Goal: Task Accomplishment & Management: Use online tool/utility

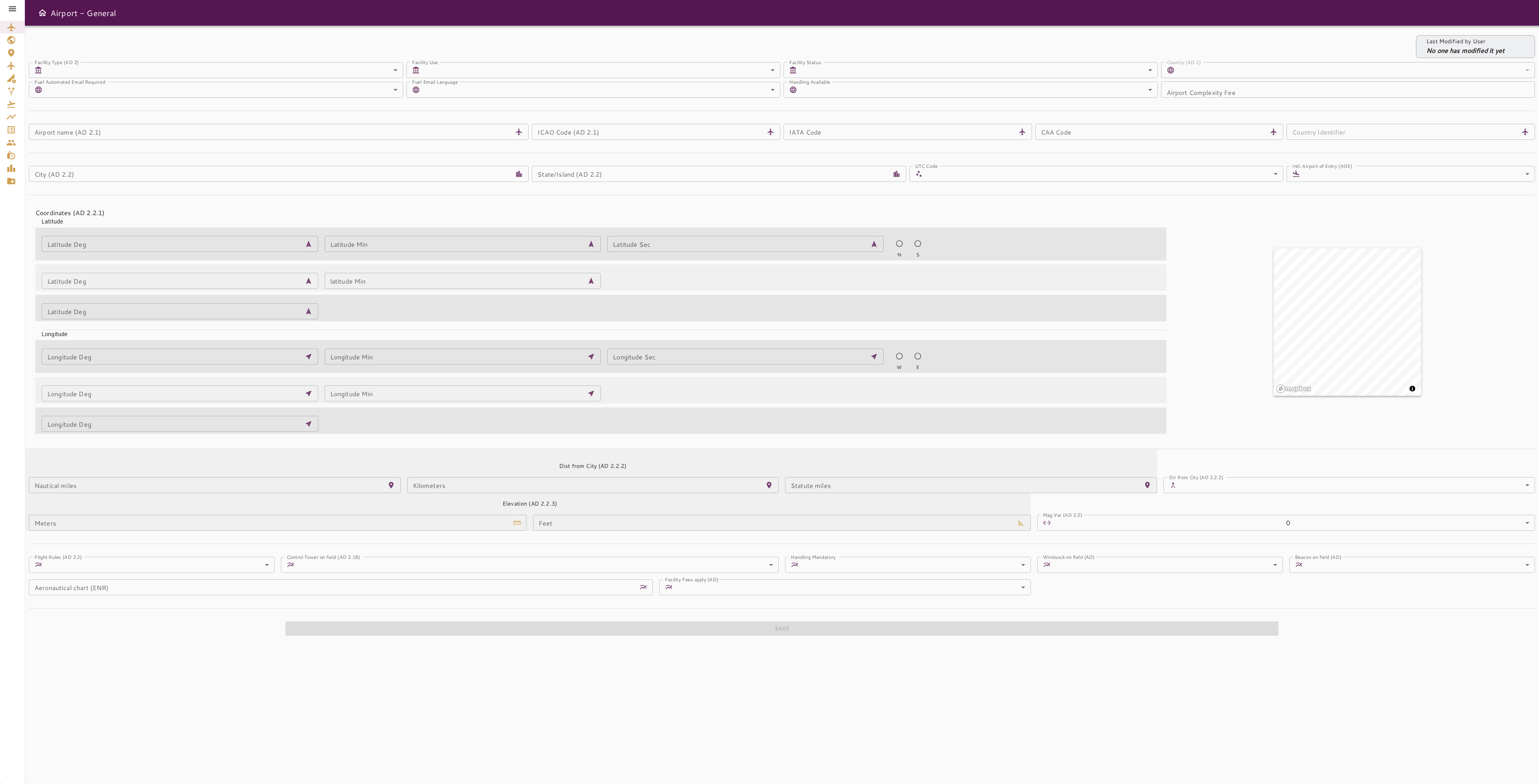
click at [14, 8] on icon at bounding box center [12, 8] width 7 height 5
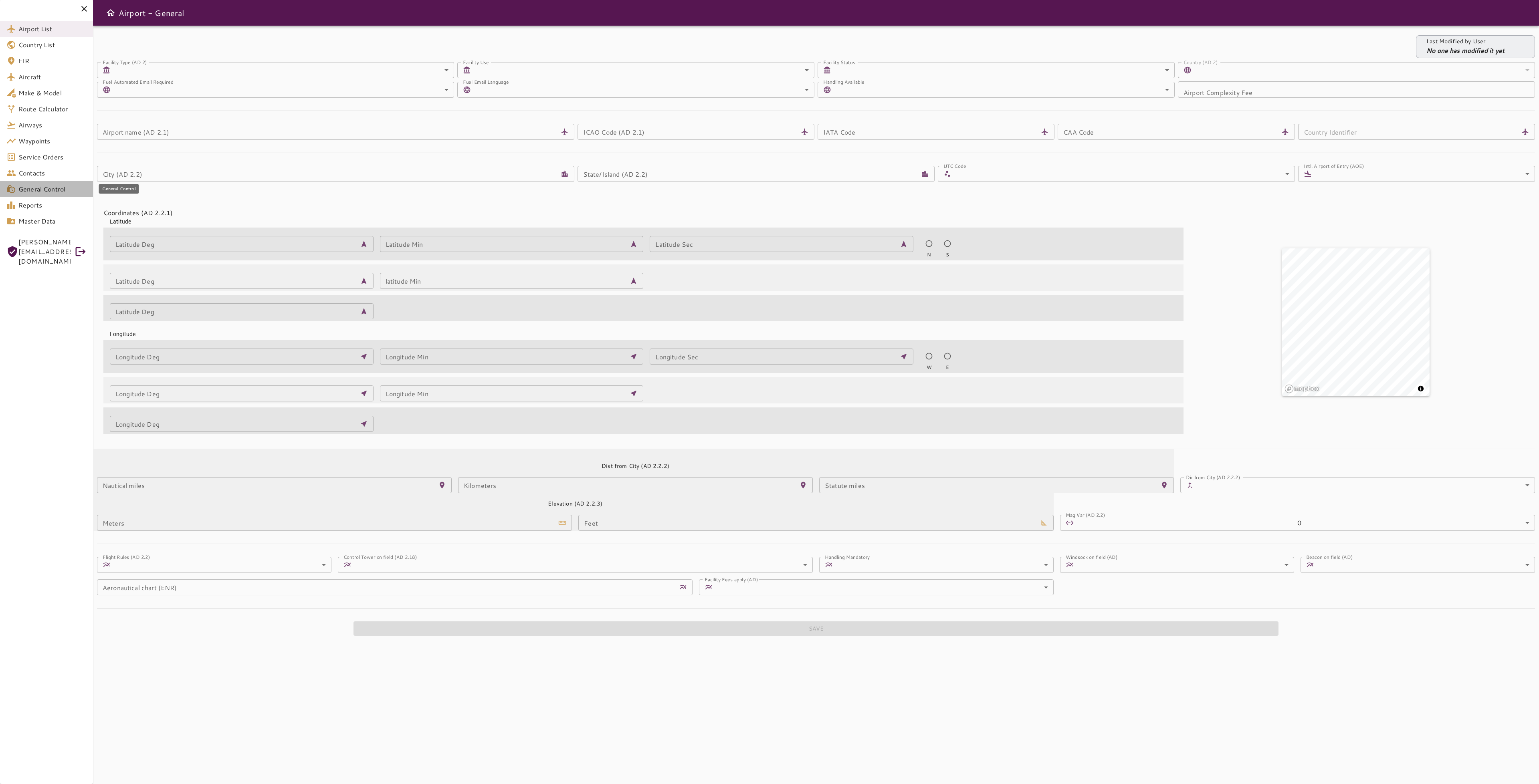
click at [43, 186] on span "General Control" at bounding box center [52, 190] width 68 height 10
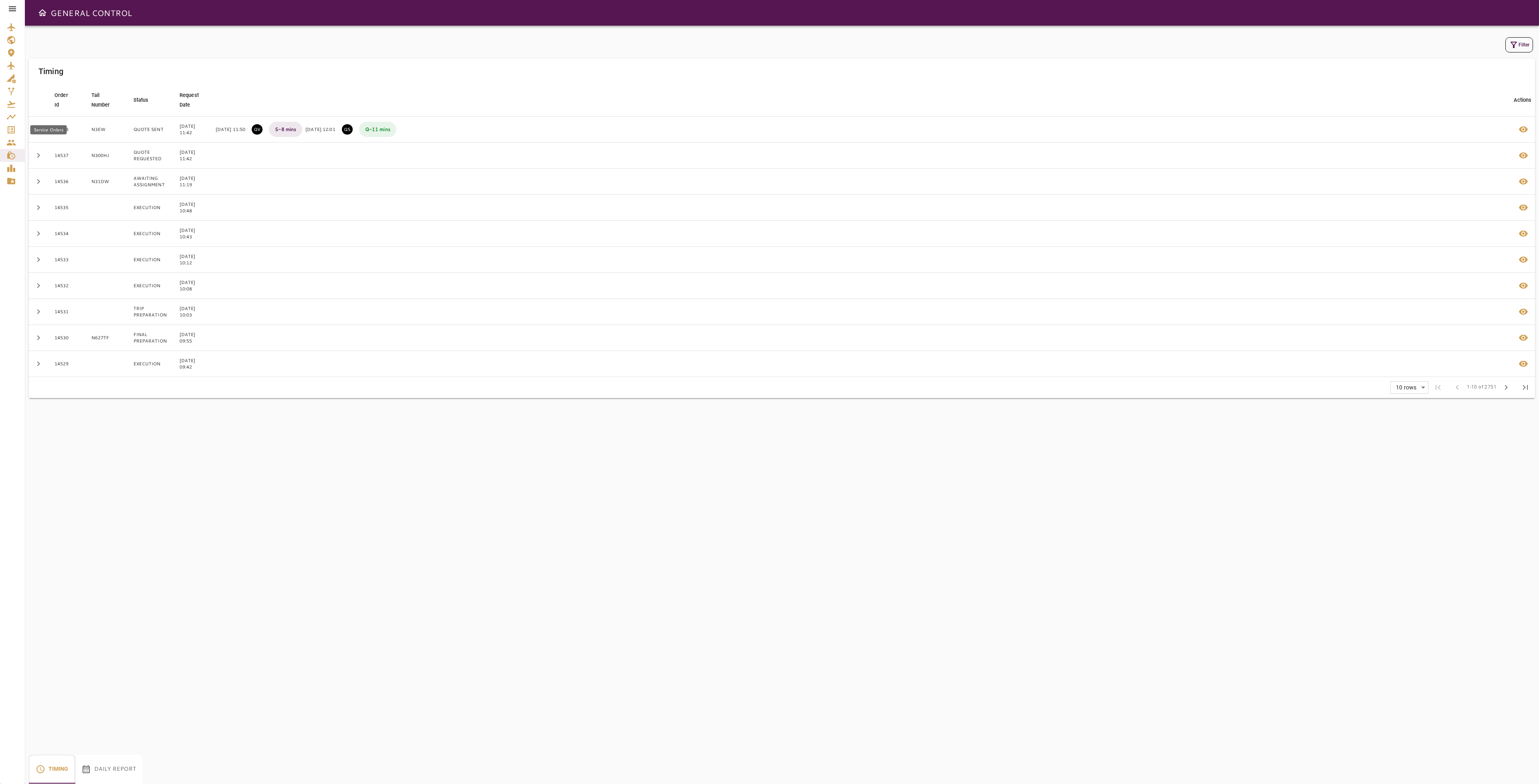
click at [13, 129] on icon "Service Orders" at bounding box center [11, 130] width 10 height 10
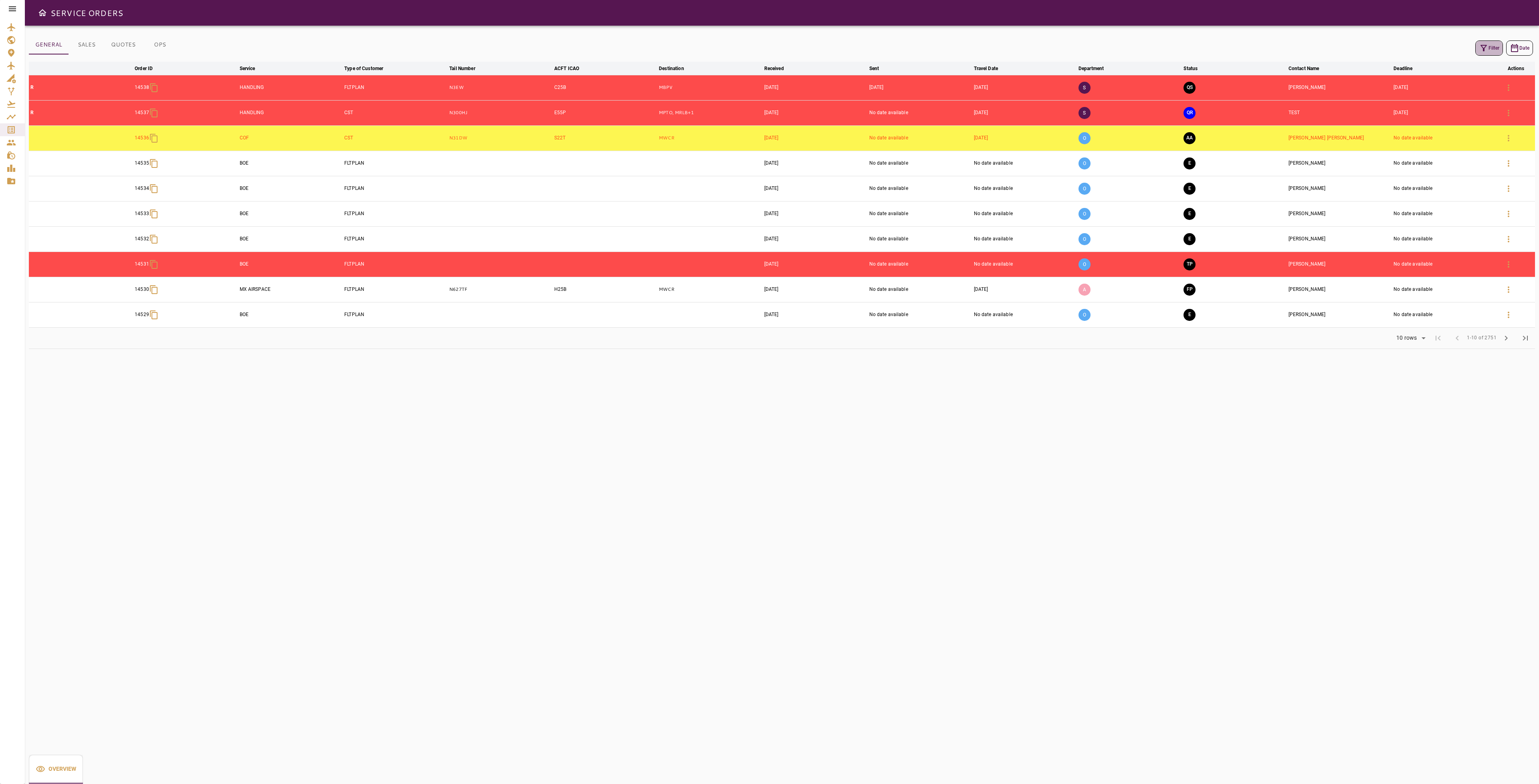
click at [1482, 46] on icon "button" at bounding box center [1483, 47] width 6 height 6
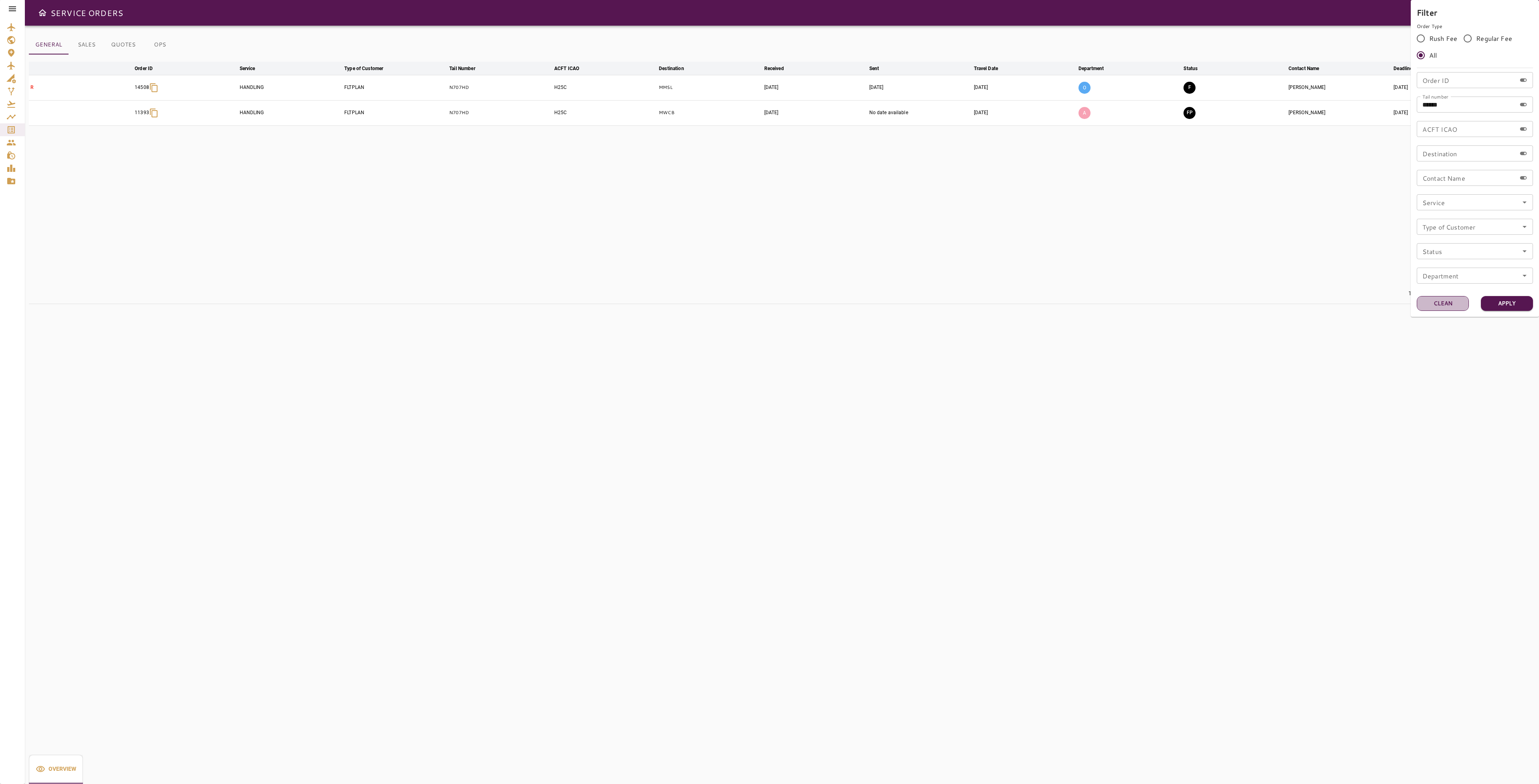
click at [1441, 299] on button "Clean" at bounding box center [1443, 304] width 52 height 15
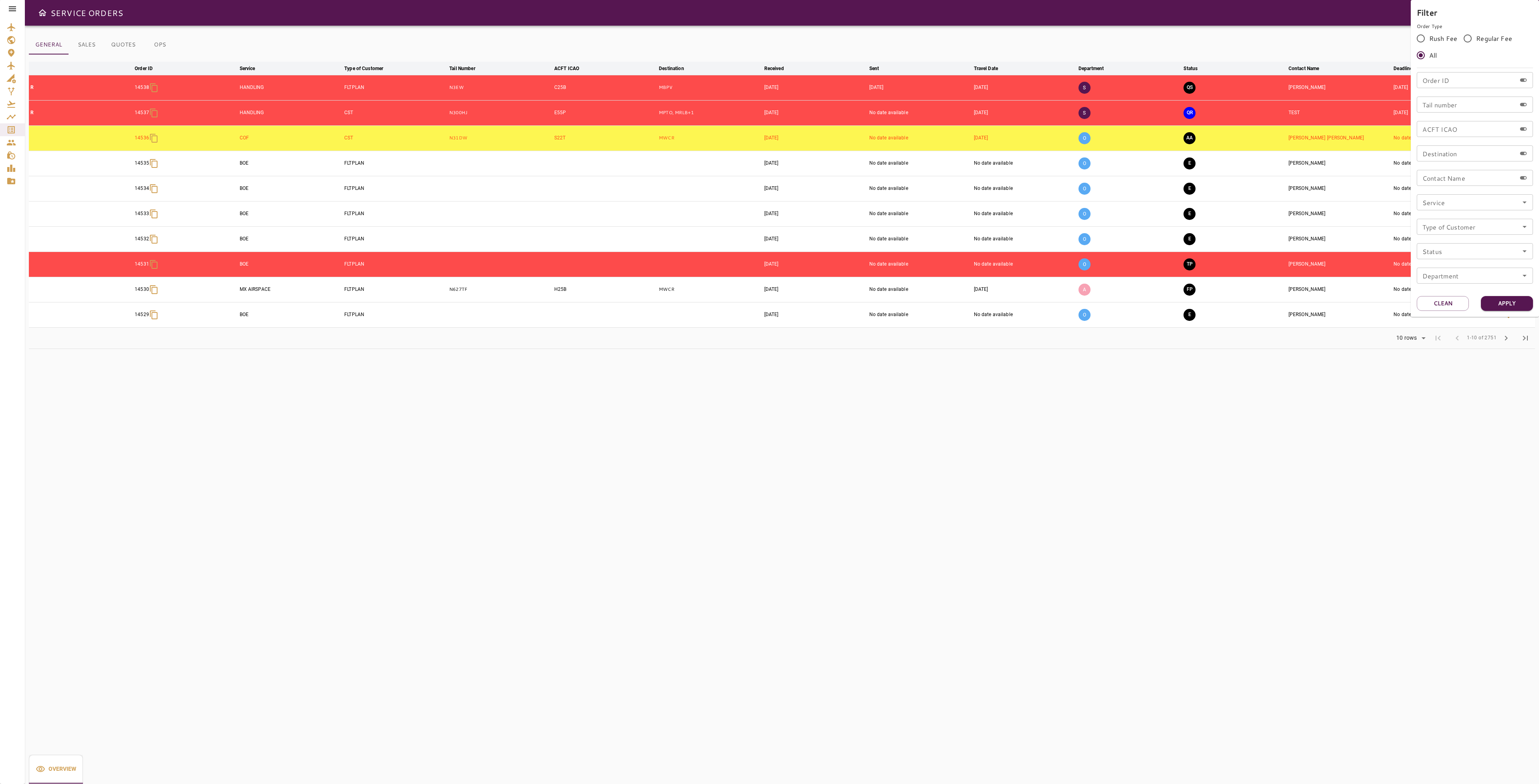
click at [1481, 206] on input "Service" at bounding box center [1474, 202] width 111 height 11
click at [1439, 256] on li "COF" at bounding box center [1475, 254] width 116 height 14
type input "***"
click at [1494, 301] on button "Apply" at bounding box center [1507, 304] width 52 height 15
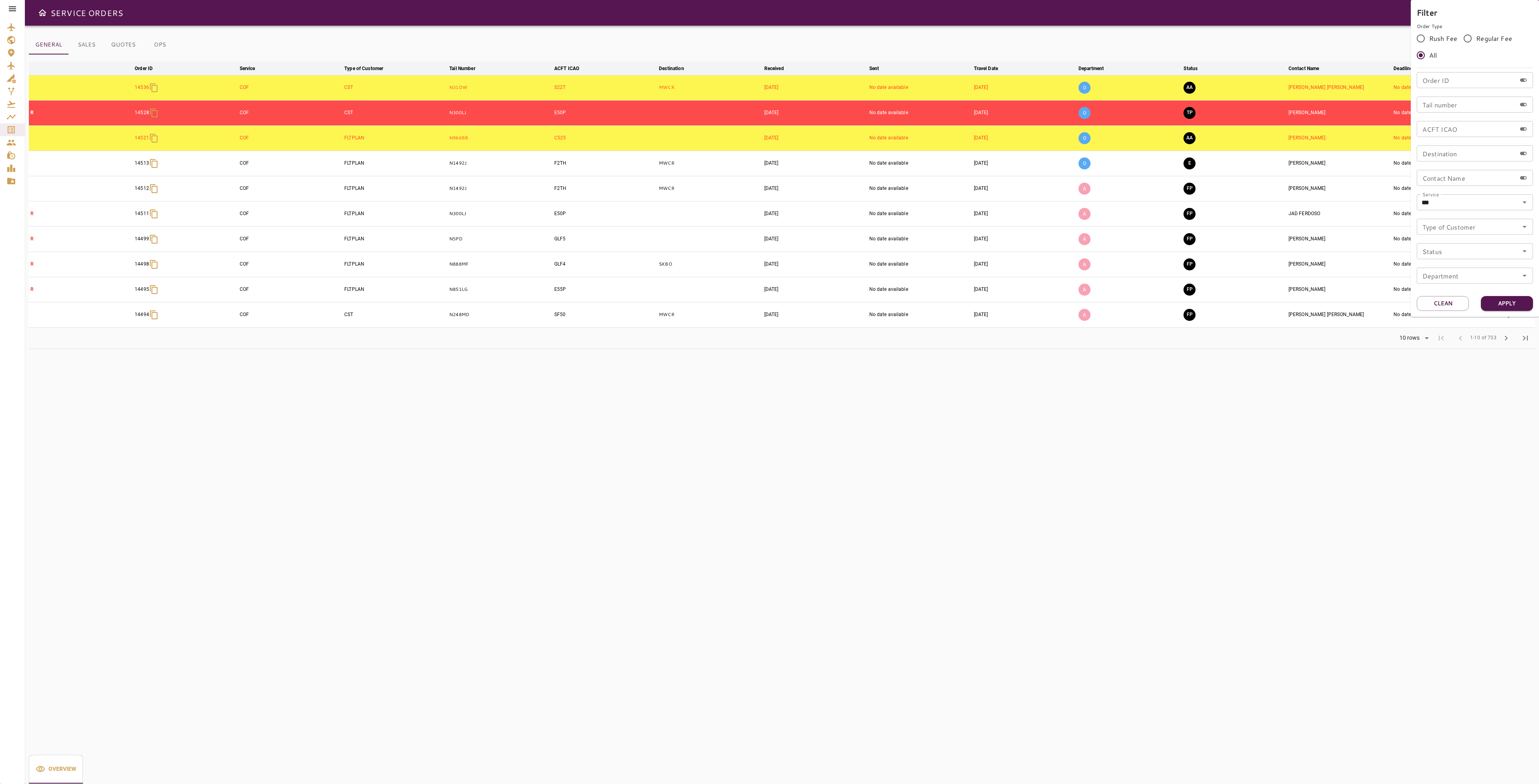
click at [161, 46] on div at bounding box center [769, 392] width 1539 height 784
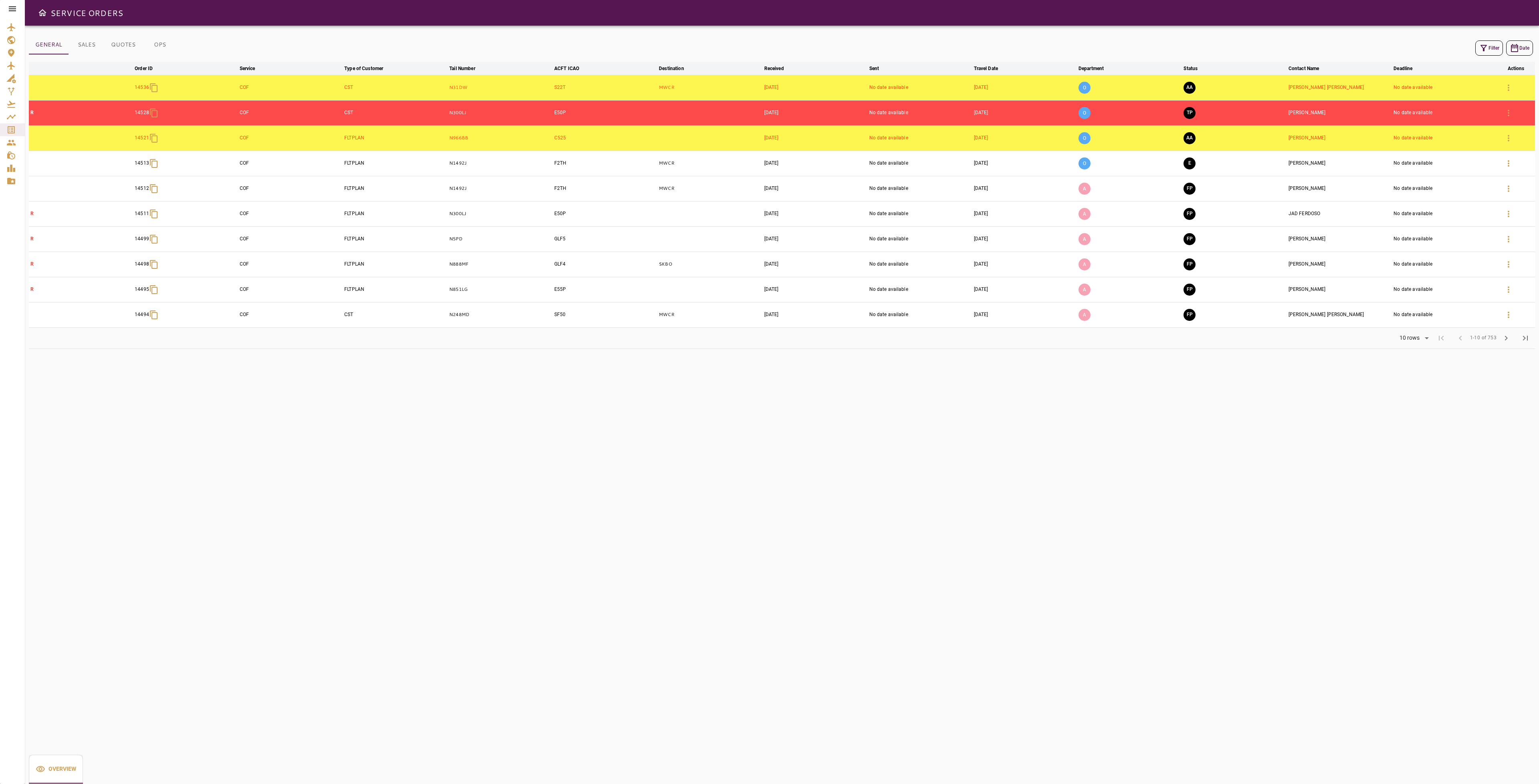
click at [161, 46] on button "OPS" at bounding box center [159, 45] width 36 height 19
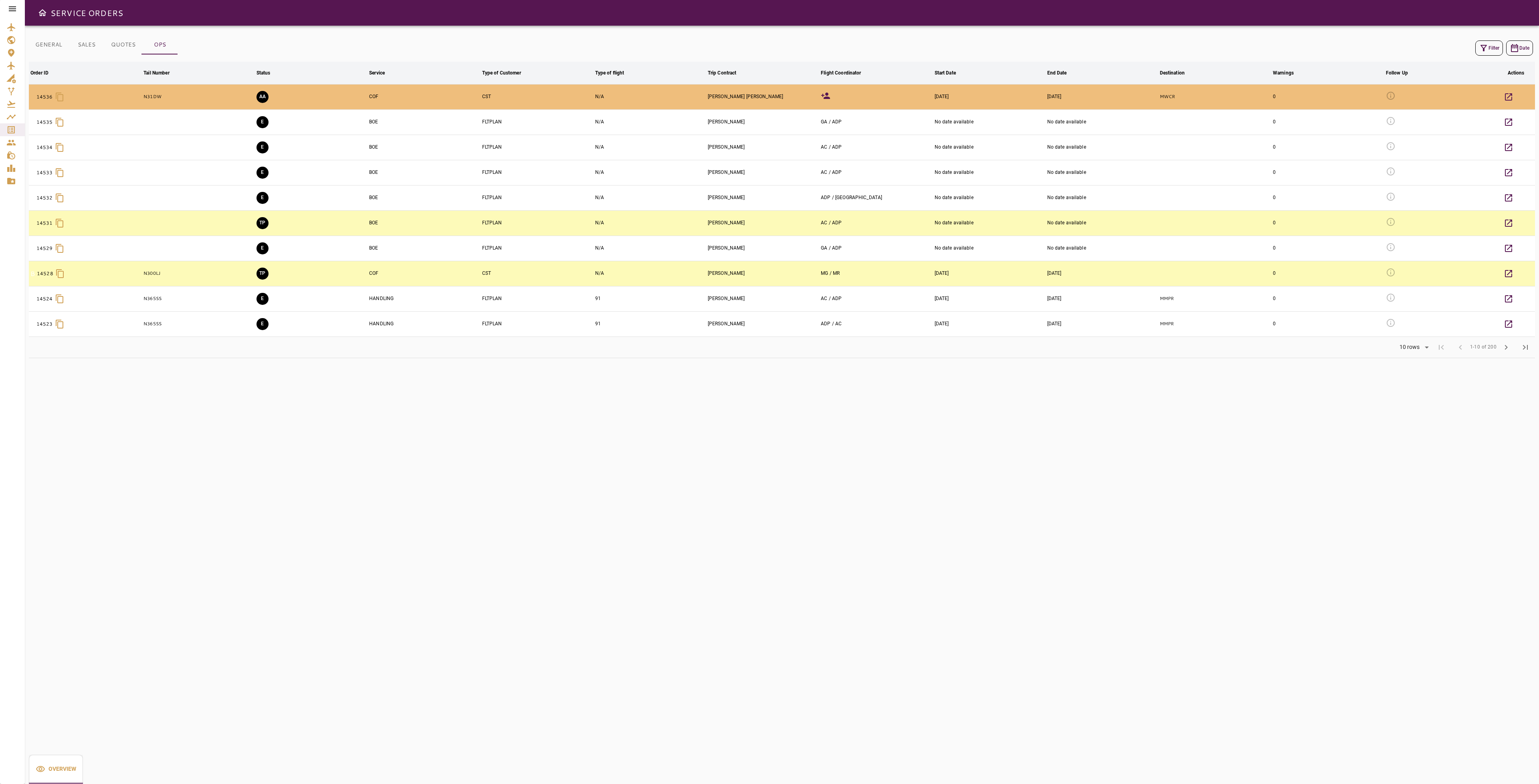
click at [1496, 47] on button "Filter" at bounding box center [1489, 48] width 28 height 16
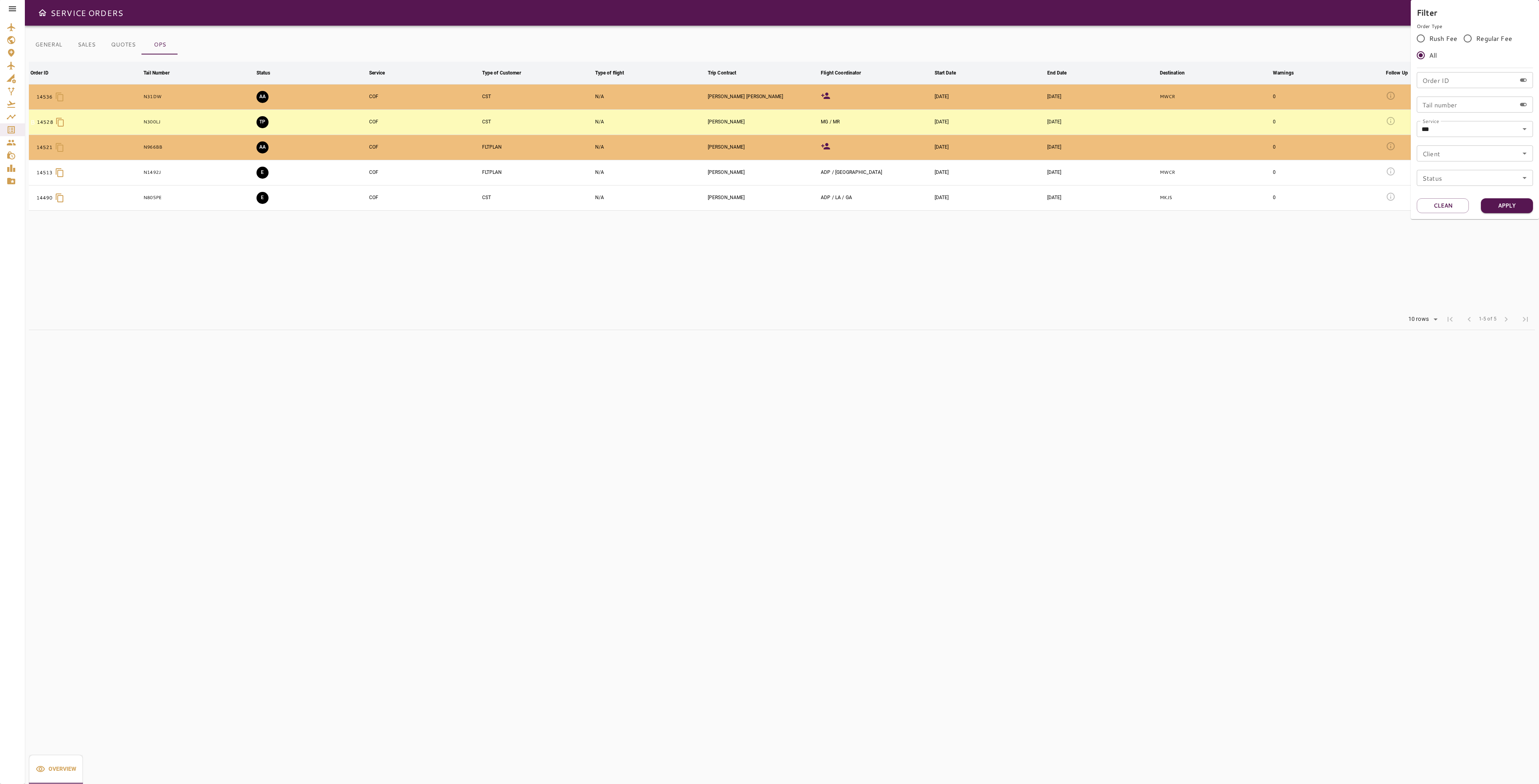
click at [1200, 236] on div at bounding box center [769, 392] width 1539 height 784
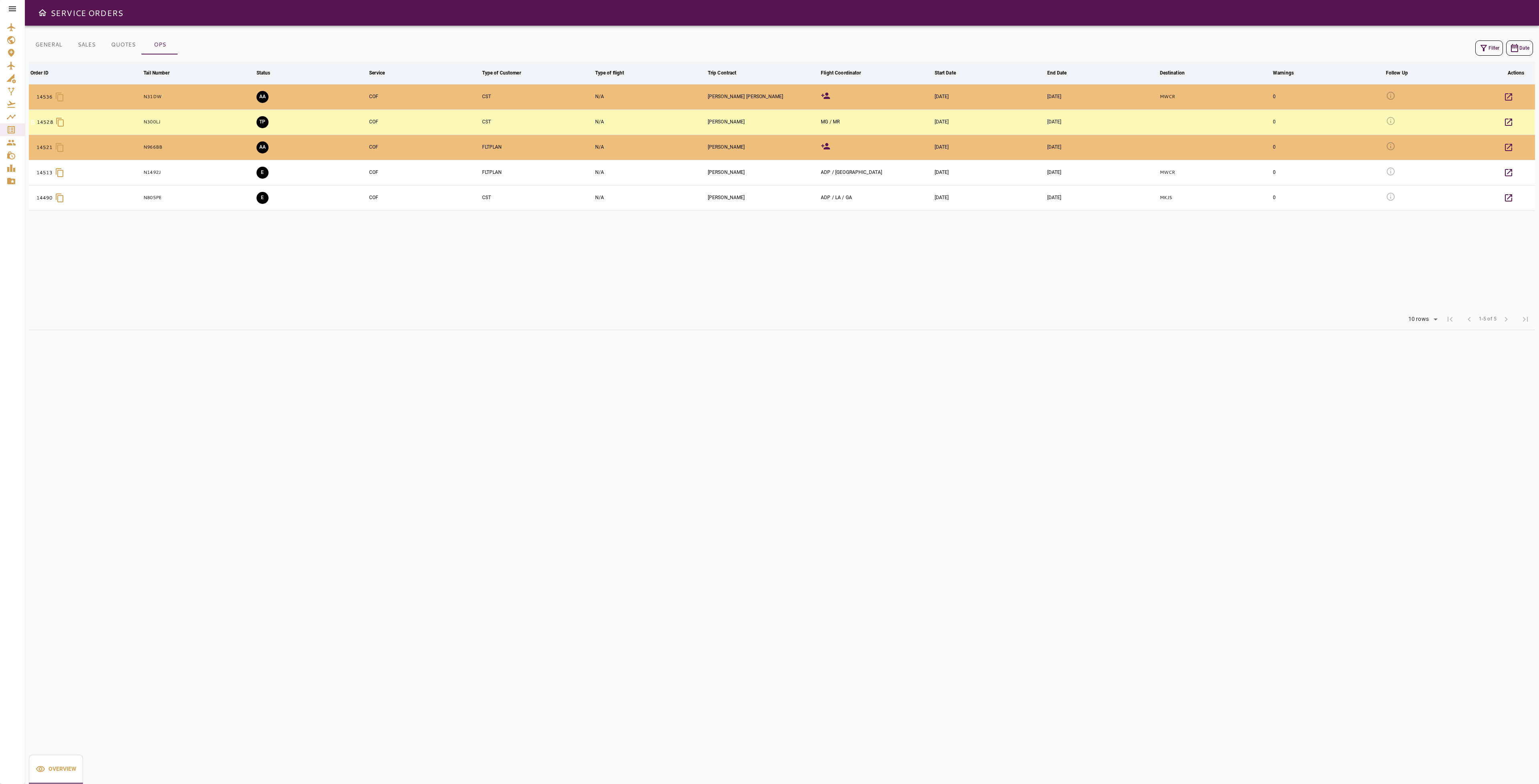
click at [1480, 47] on icon "button" at bounding box center [1484, 48] width 10 height 10
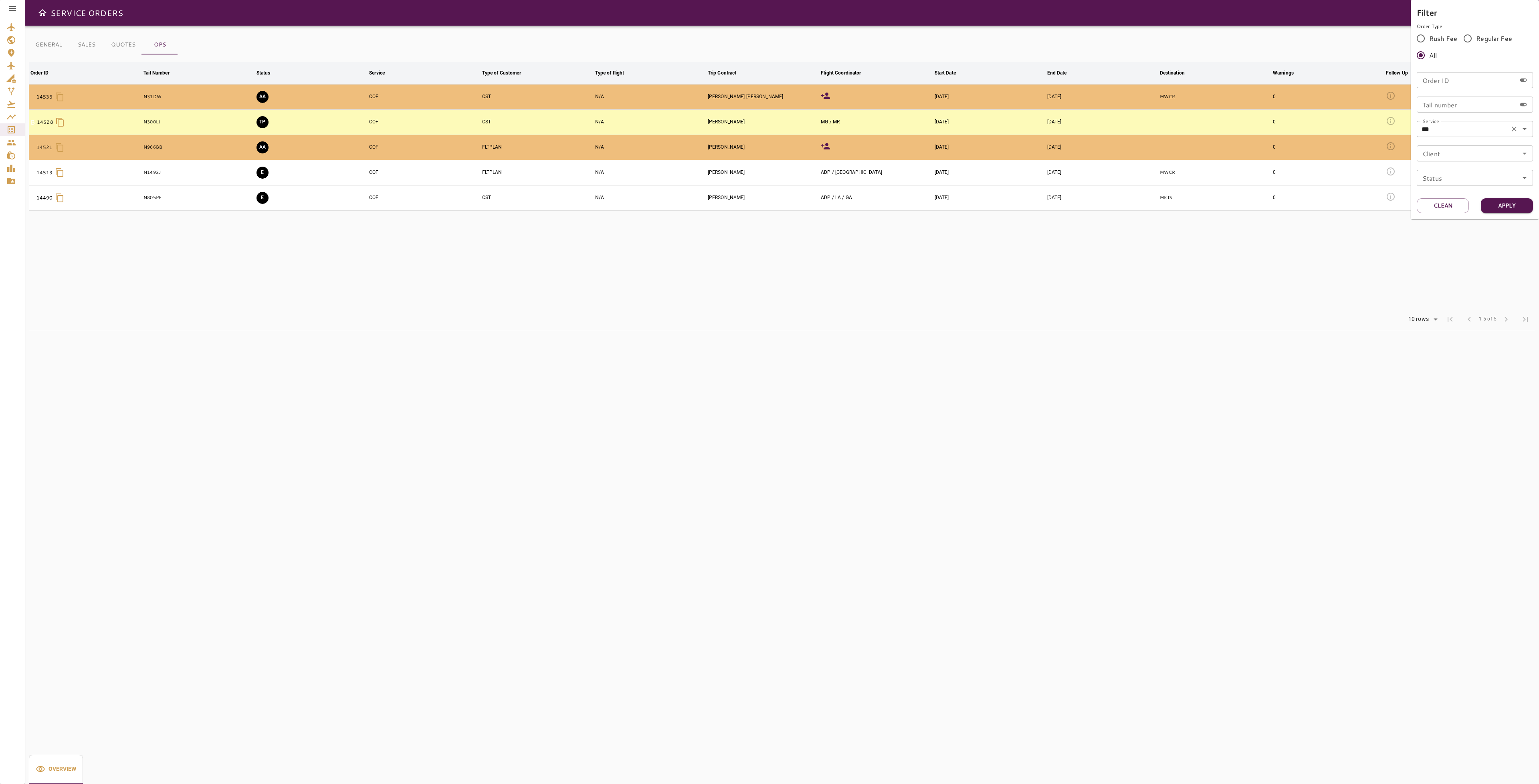
click at [1488, 131] on input "***" at bounding box center [1463, 129] width 88 height 11
click at [1515, 127] on icon "Clear" at bounding box center [1514, 129] width 8 height 8
click at [1439, 163] on li "BOE" at bounding box center [1475, 166] width 116 height 14
type input "***"
click at [1511, 206] on button "Apply" at bounding box center [1507, 205] width 52 height 15
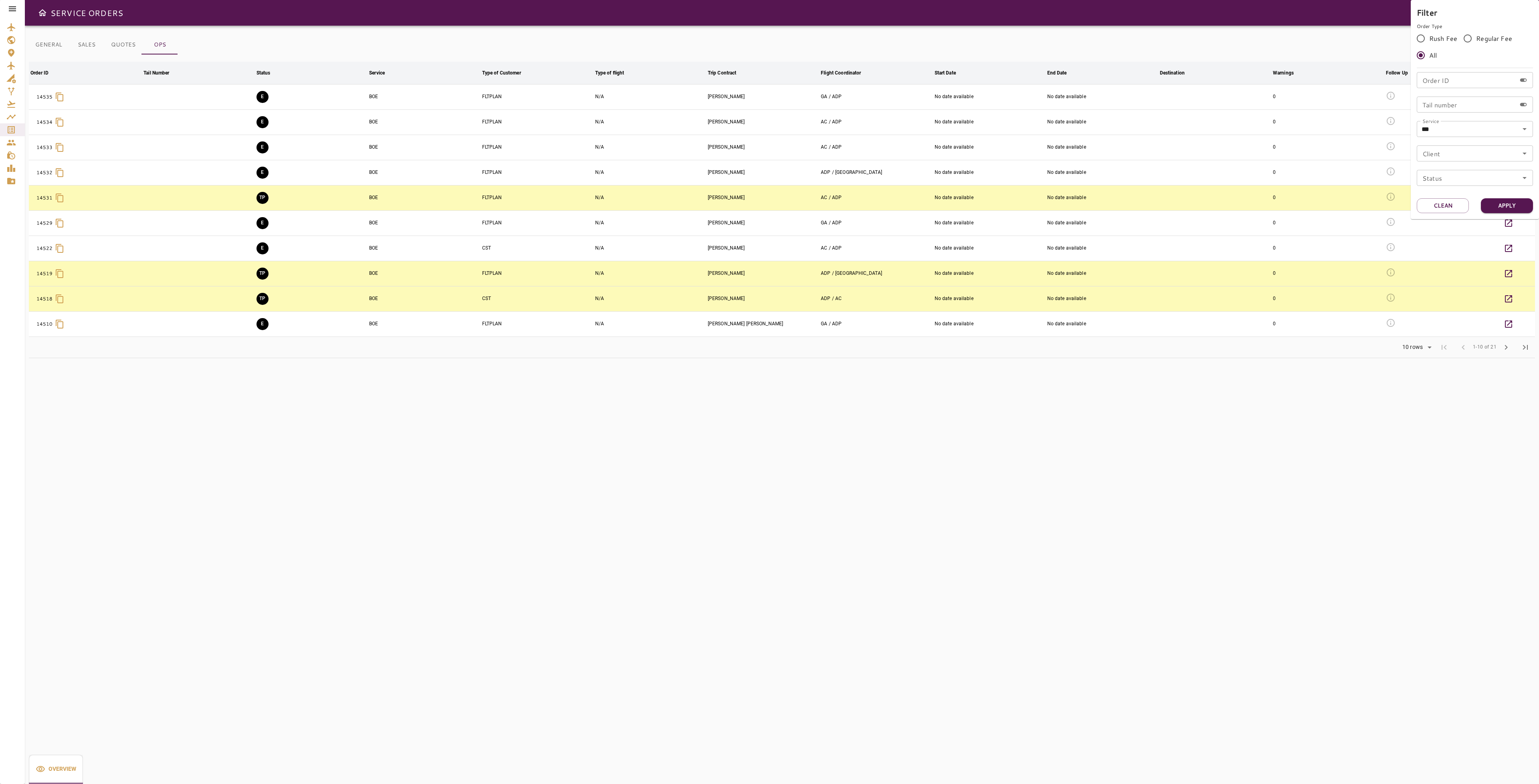
click at [366, 451] on div at bounding box center [769, 392] width 1539 height 784
click at [528, 674] on div "GENERAL SALES QUOTES OPS Filter Date Order ID arrow_downward Tail Number arrow_…" at bounding box center [782, 405] width 1514 height 759
click at [400, 446] on div "GENERAL SALES QUOTES OPS Filter Date Order ID arrow_downward Tail Number arrow_…" at bounding box center [782, 405] width 1514 height 759
